Goal: Task Accomplishment & Management: Manage account settings

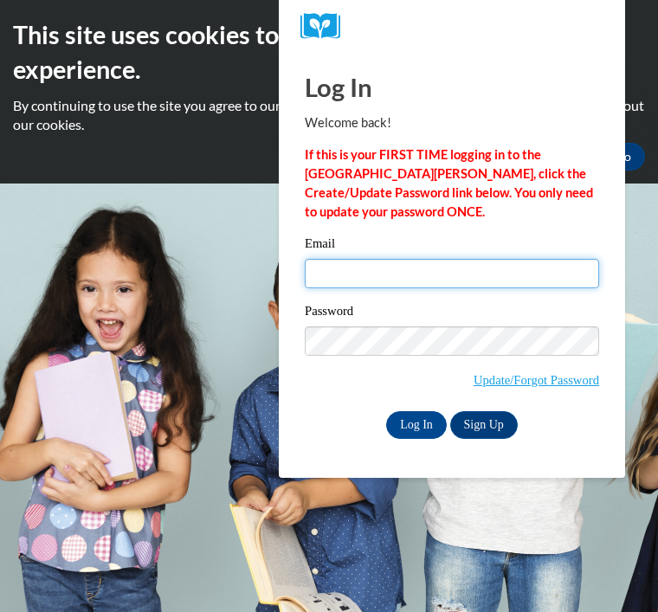
click at [330, 265] on input "Email" at bounding box center [452, 273] width 294 height 29
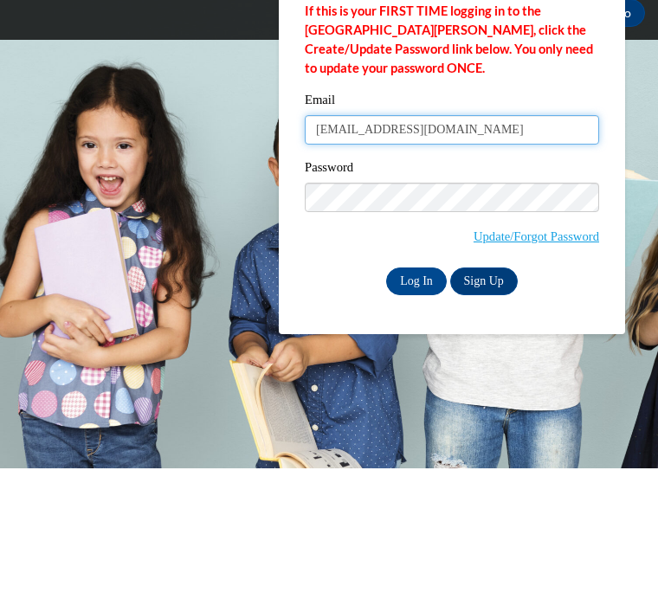
type input "ericamc_2006@yahoo.com"
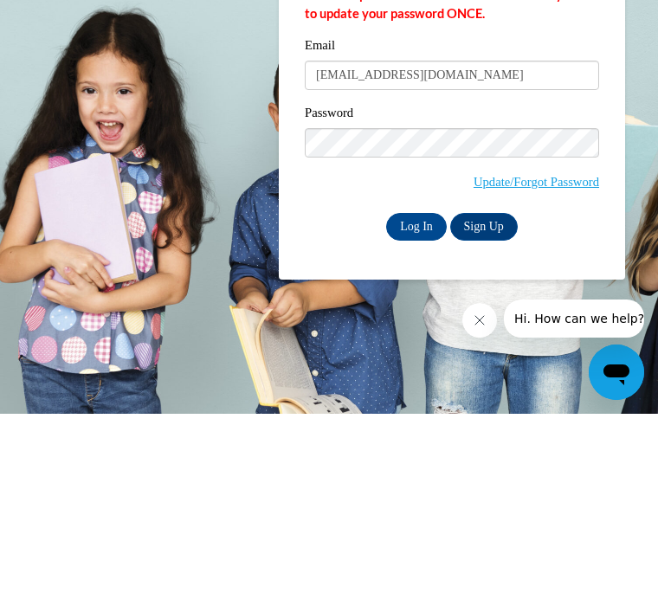
click at [402, 411] on input "Log In" at bounding box center [416, 425] width 61 height 28
click at [400, 430] on input "Log In" at bounding box center [416, 425] width 61 height 28
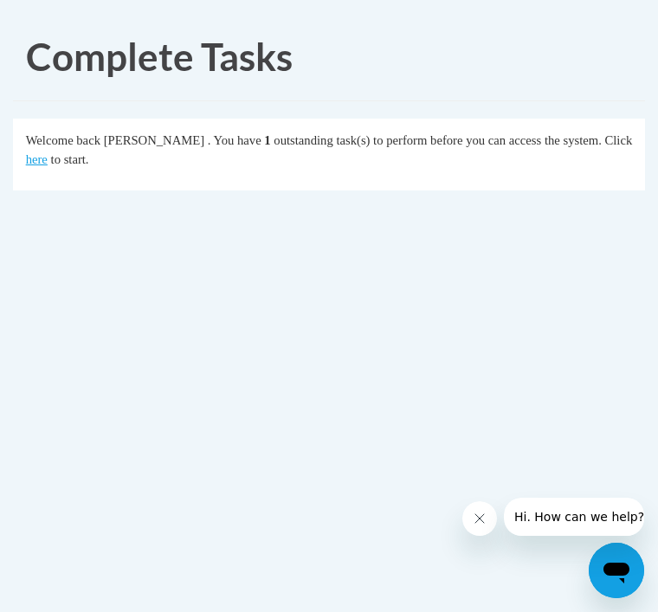
click at [48, 152] on link "here" at bounding box center [37, 159] width 22 height 14
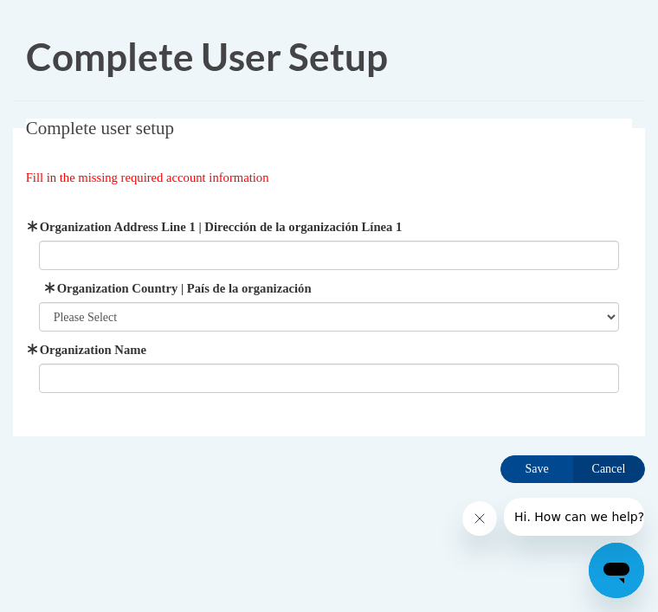
click at [617, 471] on input "Cancel" at bounding box center [608, 470] width 73 height 28
